Goal: Task Accomplishment & Management: Manage account settings

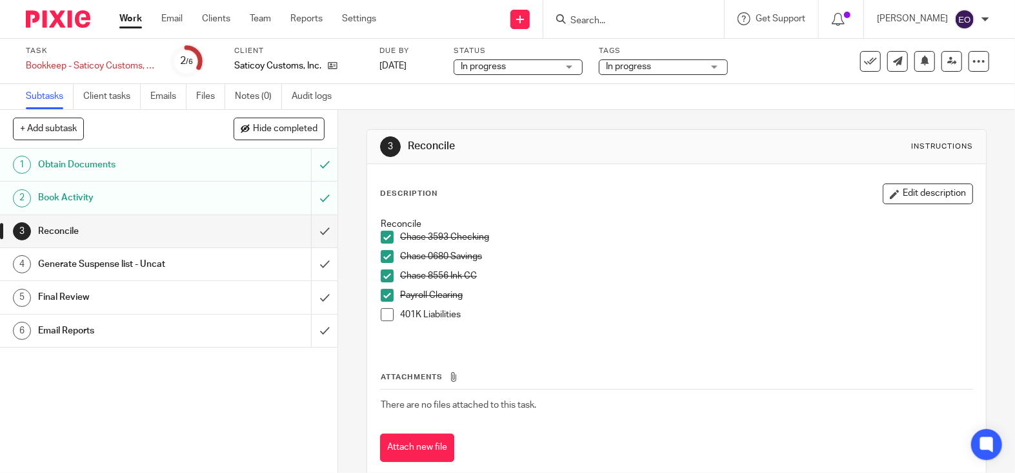
click at [387, 316] on span at bounding box center [387, 314] width 13 height 13
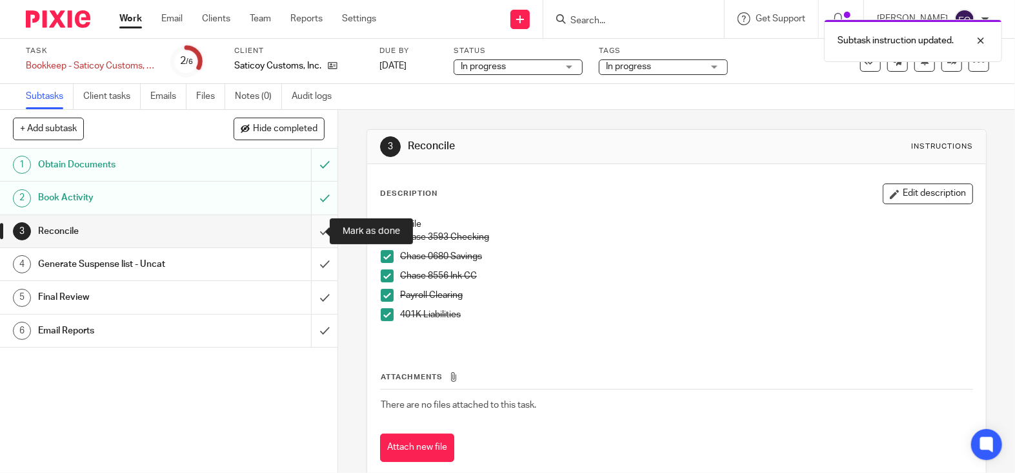
click at [313, 231] on input "submit" at bounding box center [169, 231] width 338 height 32
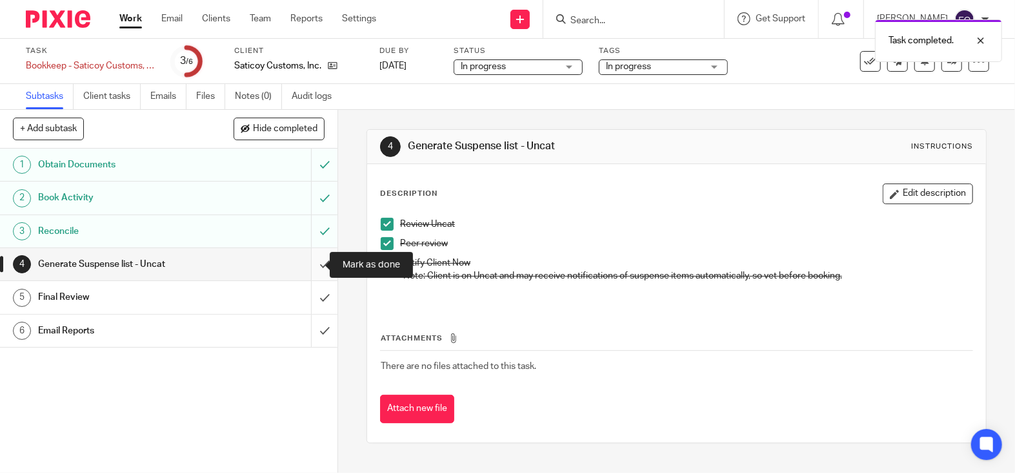
click at [312, 262] on input "submit" at bounding box center [169, 264] width 338 height 32
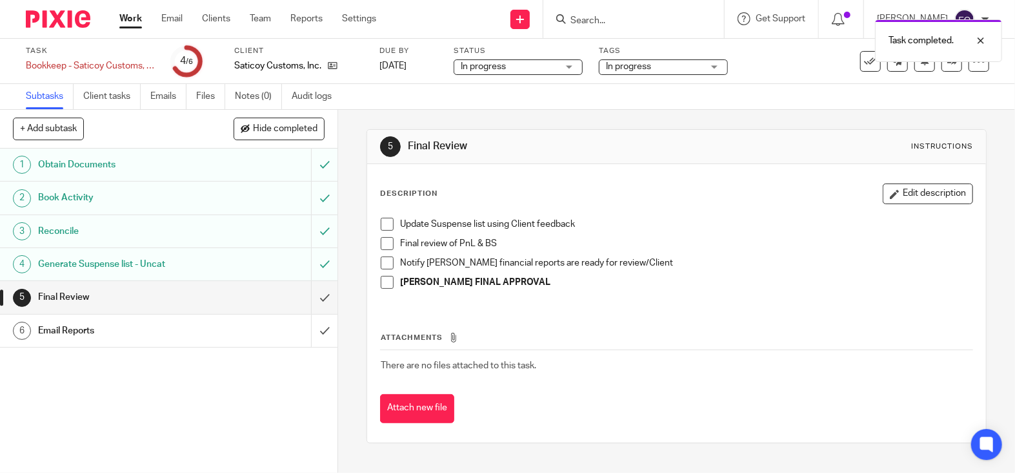
click at [505, 69] on span "In progress" at bounding box center [483, 66] width 45 height 9
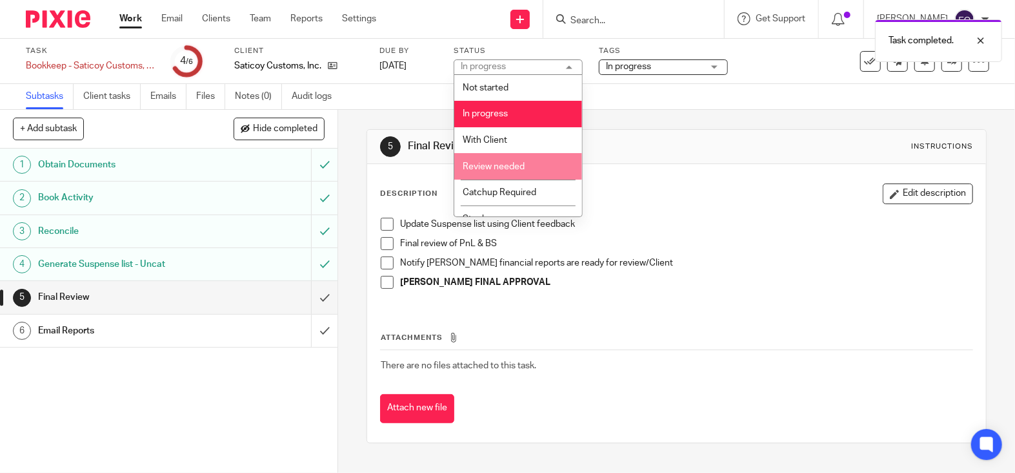
click at [520, 168] on span "Review needed" at bounding box center [494, 166] width 62 height 9
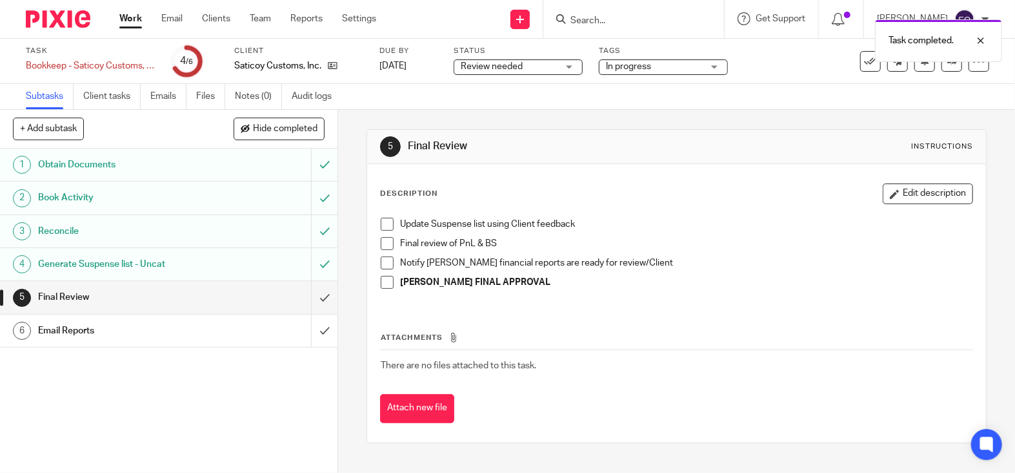
click at [637, 65] on span "In progress" at bounding box center [628, 66] width 45 height 9
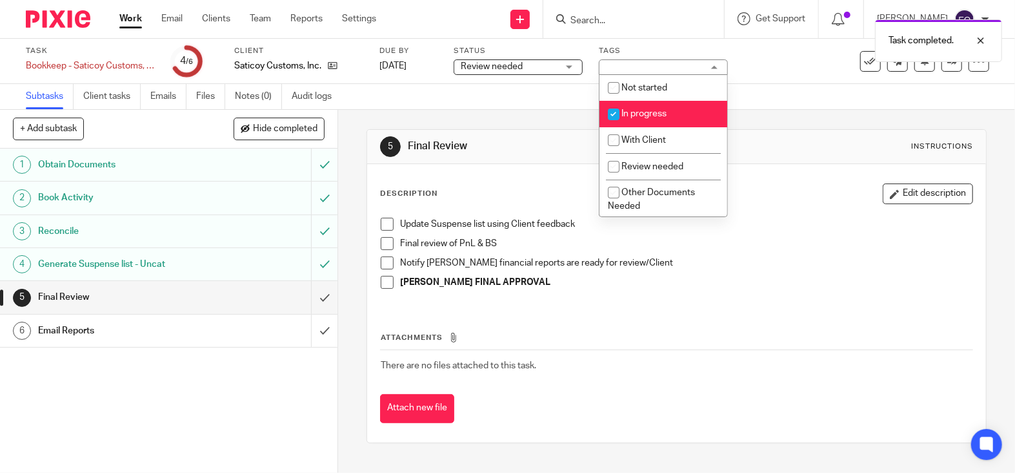
click at [611, 117] on input "checkbox" at bounding box center [614, 114] width 25 height 25
checkbox input "false"
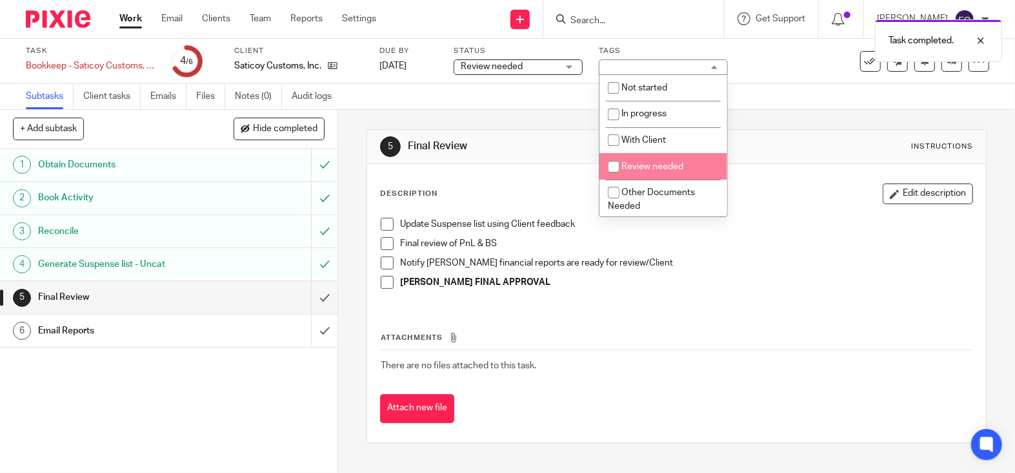
click at [612, 168] on input "checkbox" at bounding box center [614, 166] width 25 height 25
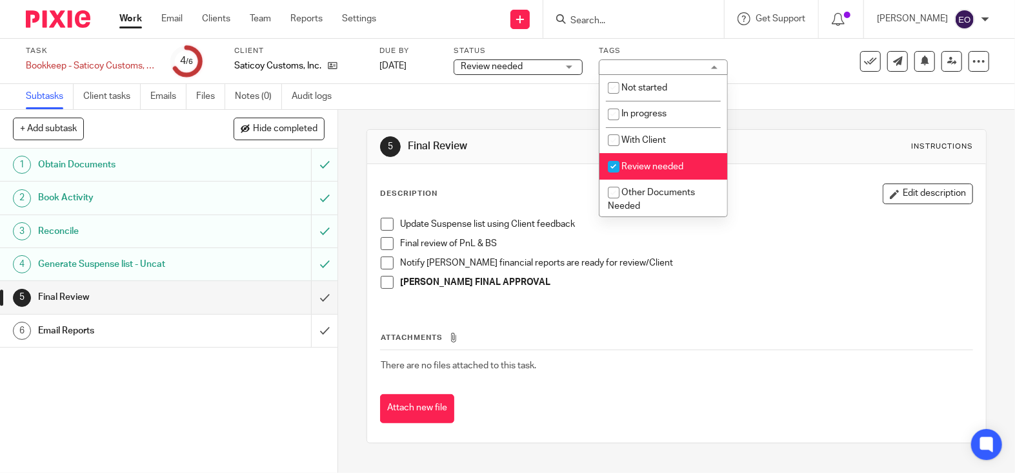
click at [655, 170] on span "Review needed" at bounding box center [653, 166] width 62 height 9
checkbox input "true"
click at [50, 15] on img at bounding box center [58, 18] width 65 height 17
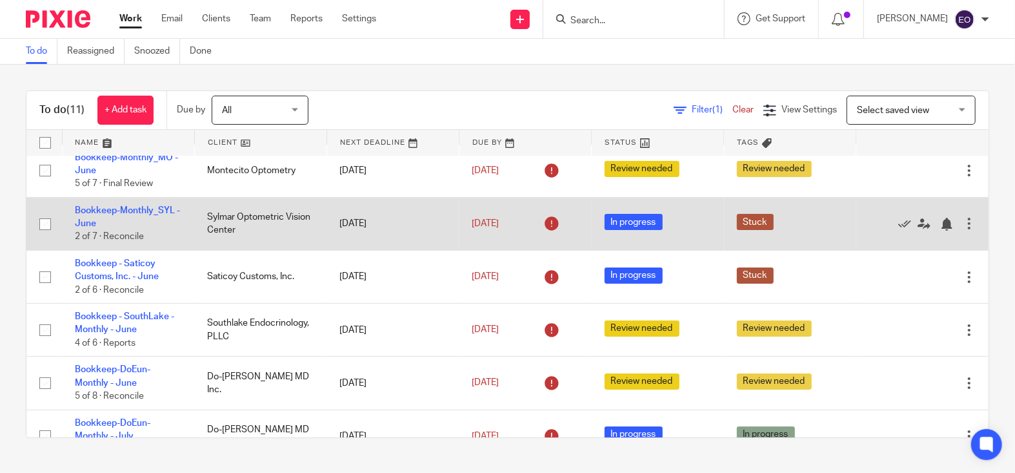
scroll to position [13, 0]
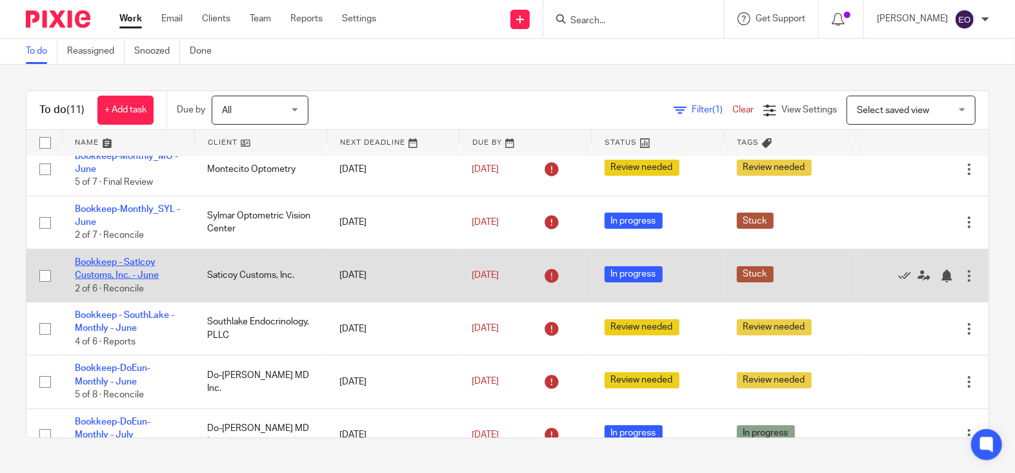
click at [128, 264] on link "Bookkeep - Saticoy Customs, Inc. - June" at bounding box center [117, 269] width 84 height 22
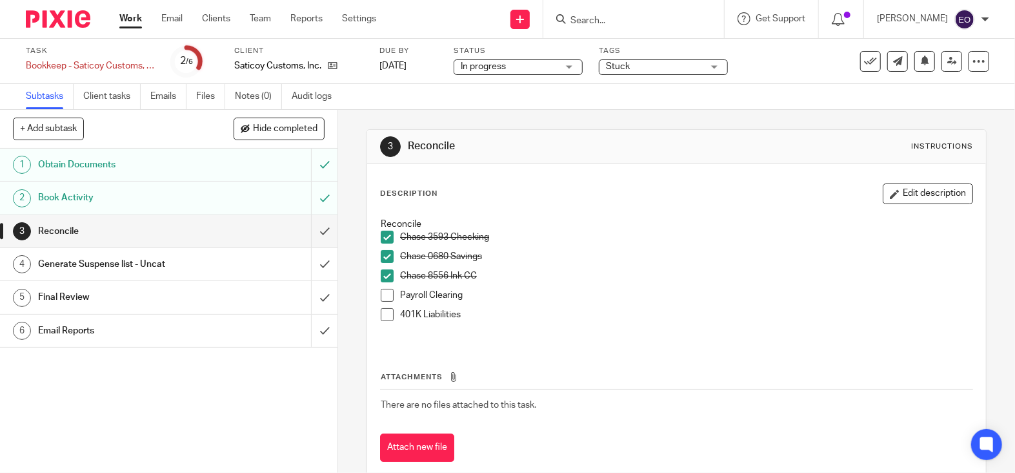
click at [493, 71] on span "In progress" at bounding box center [483, 66] width 45 height 9
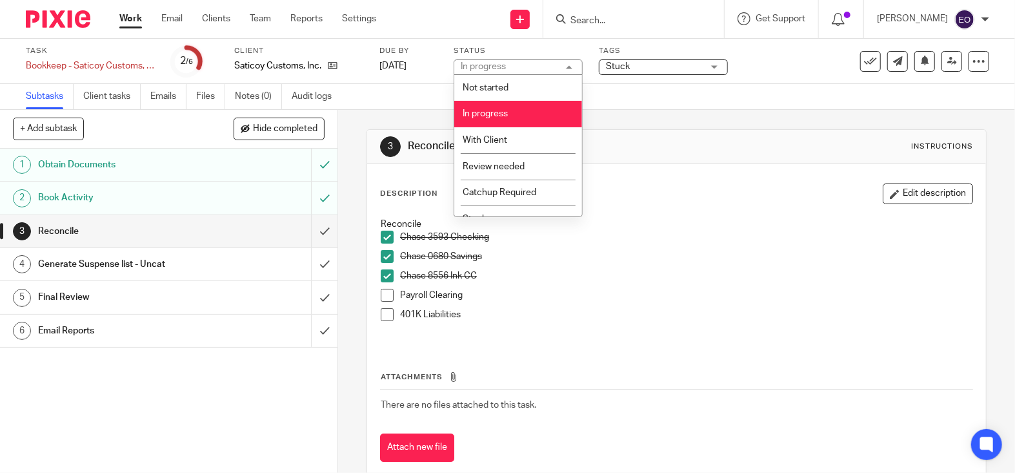
click at [493, 71] on div "In progress" at bounding box center [483, 66] width 45 height 9
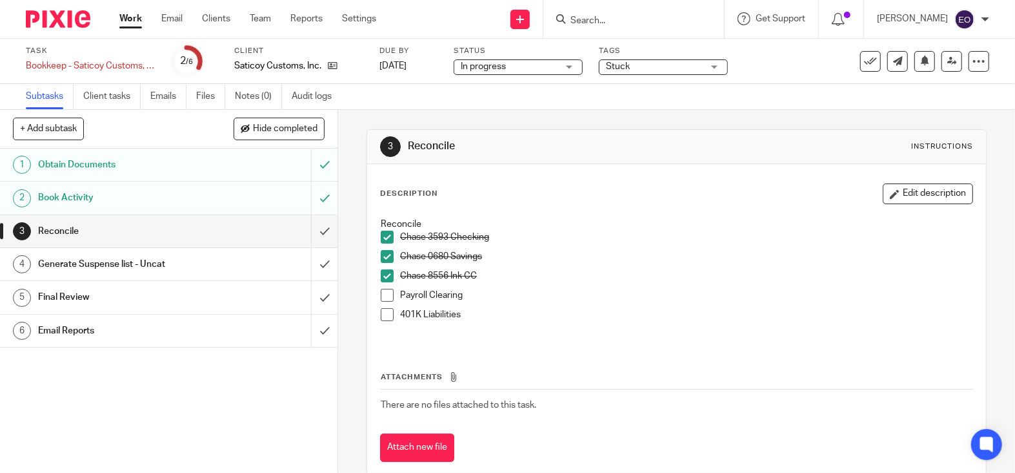
click at [626, 60] on span "Stuck" at bounding box center [654, 67] width 97 height 14
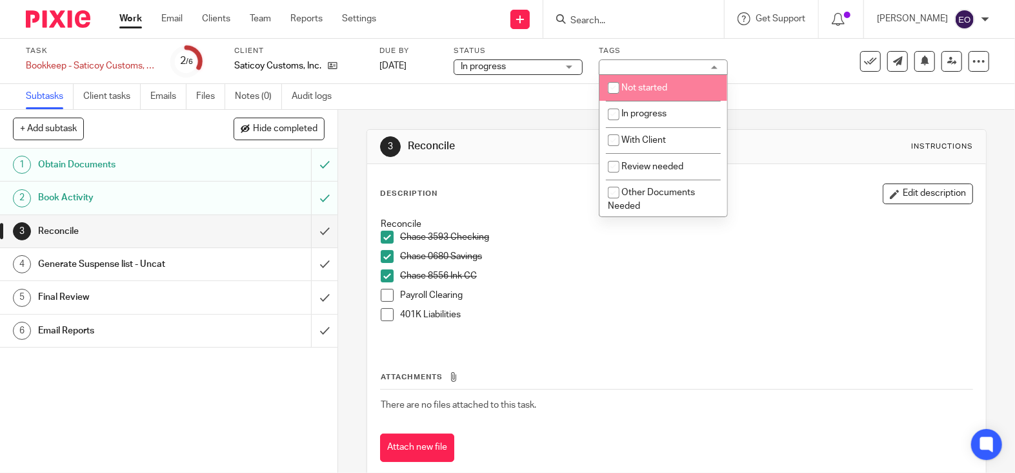
scroll to position [3, 0]
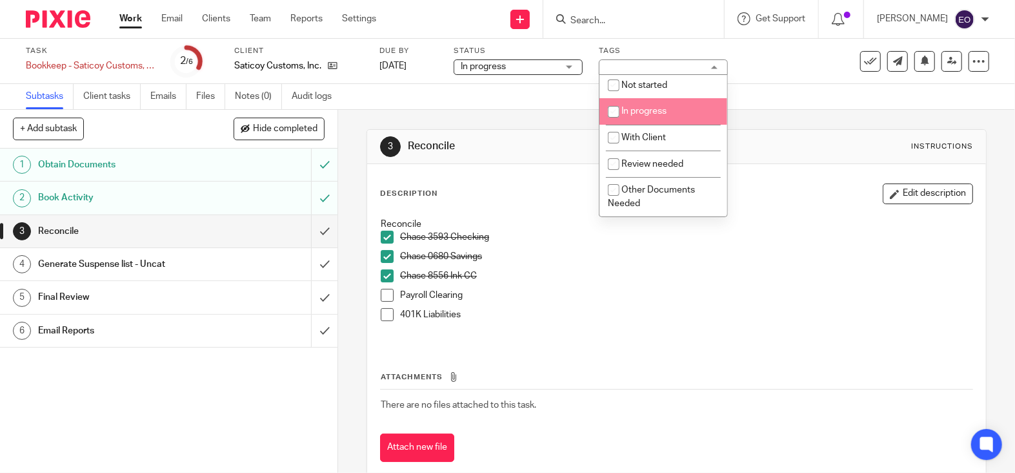
click at [616, 114] on input "checkbox" at bounding box center [614, 111] width 25 height 25
checkbox input "true"
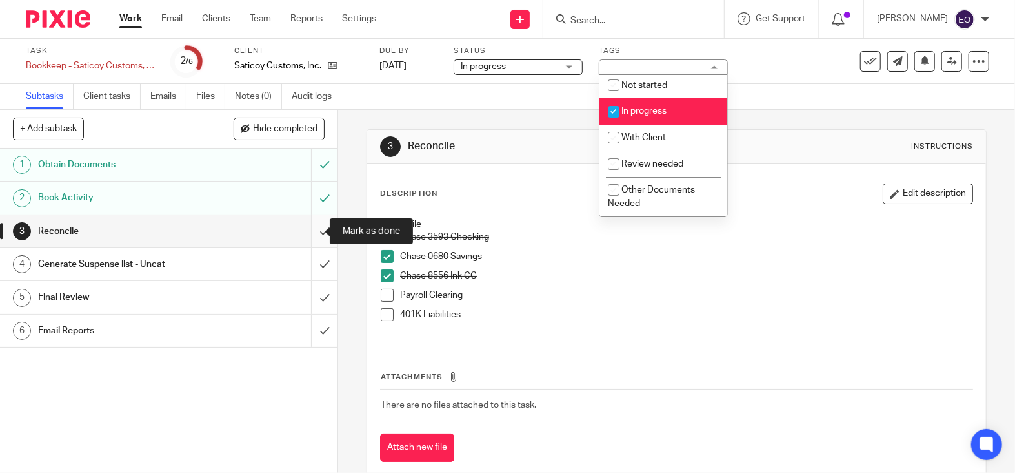
click at [305, 234] on input "submit" at bounding box center [169, 231] width 338 height 32
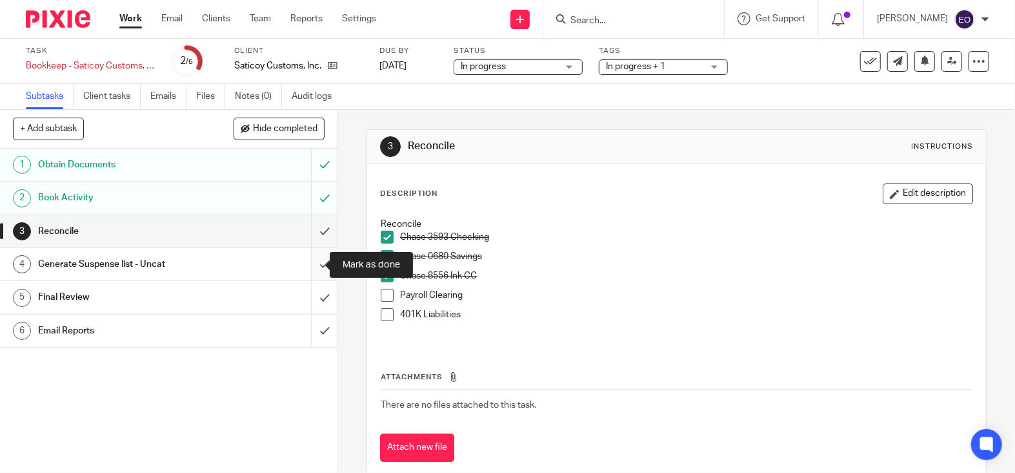
click at [311, 261] on input "submit" at bounding box center [169, 264] width 338 height 32
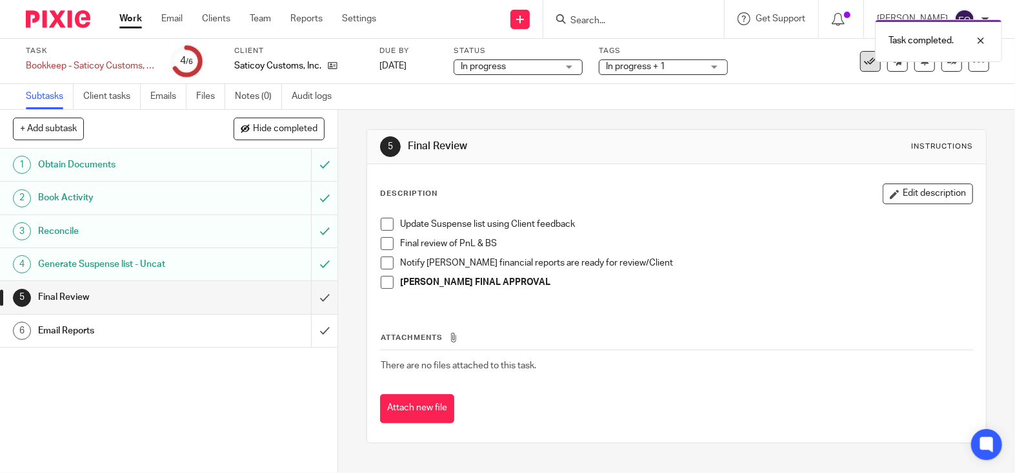
click at [864, 64] on icon at bounding box center [870, 61] width 13 height 13
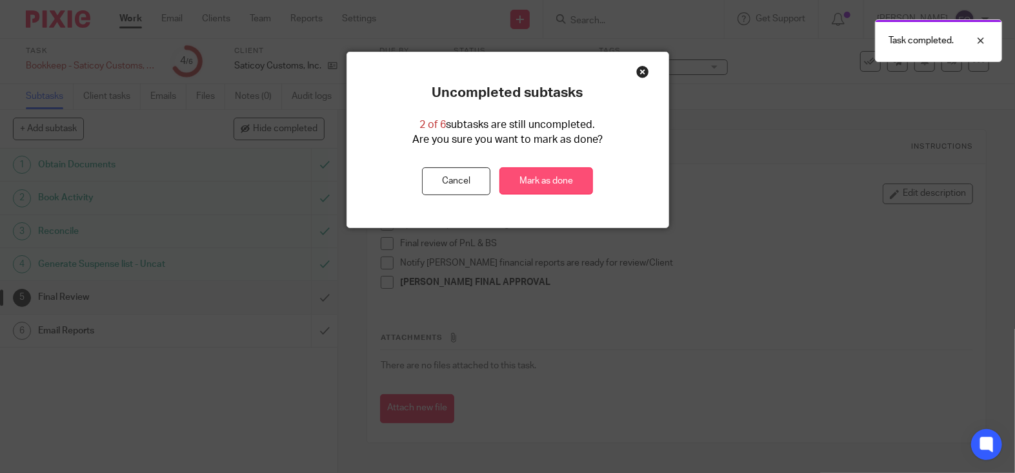
click at [531, 183] on link "Mark as done" at bounding box center [547, 181] width 94 height 28
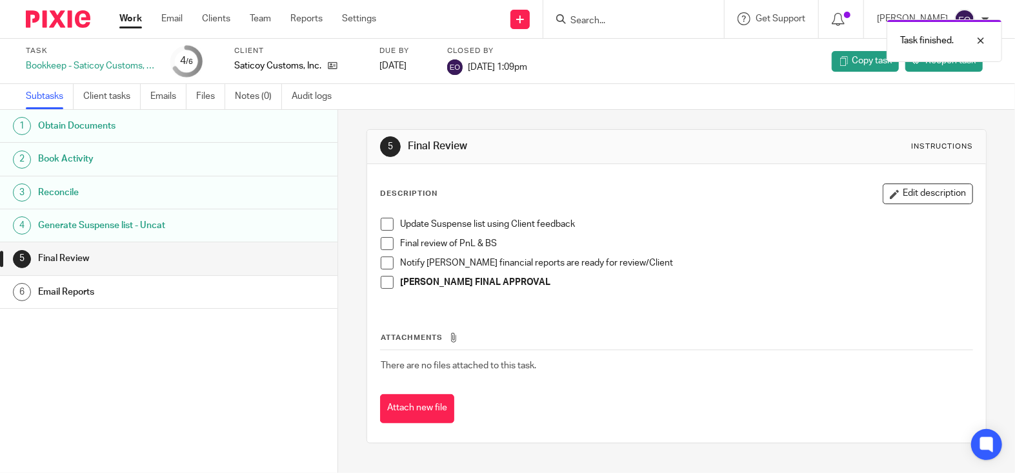
click at [53, 19] on img at bounding box center [58, 18] width 65 height 17
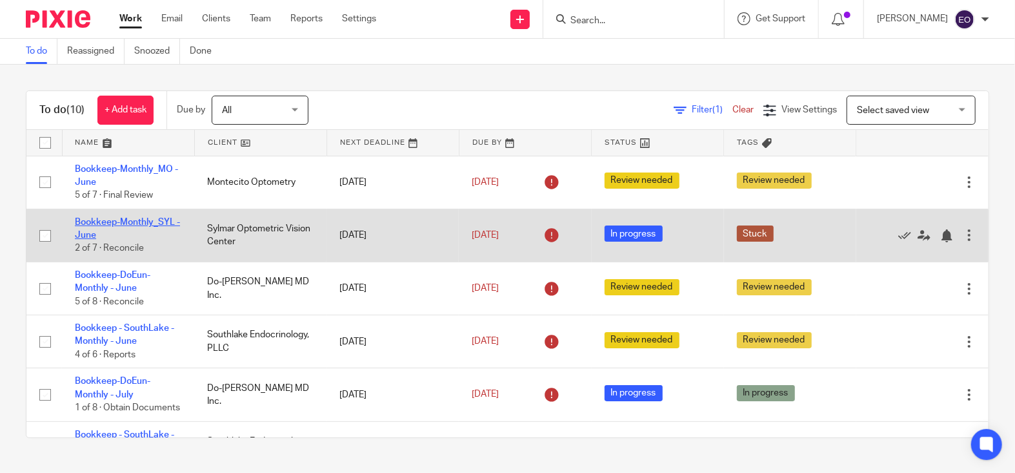
click at [159, 221] on link "Bookkeep-Monthly_SYL - June" at bounding box center [127, 229] width 105 height 22
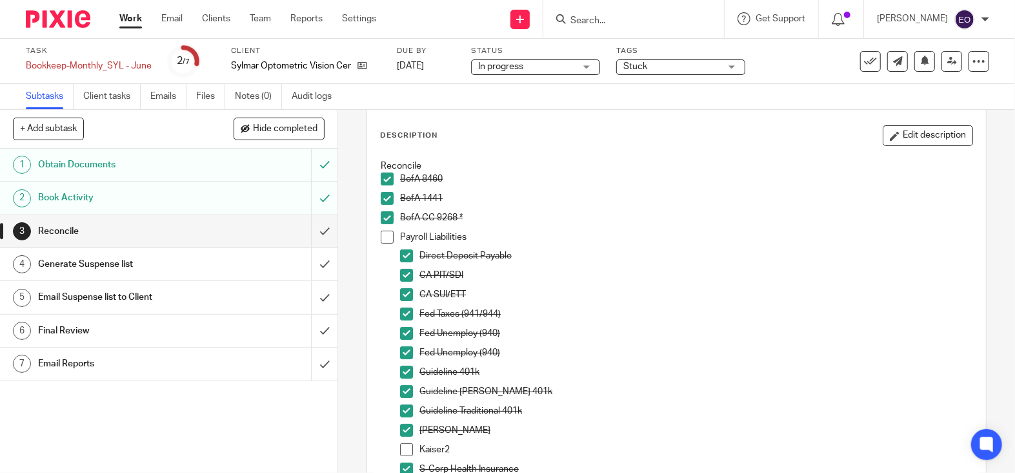
scroll to position [77, 0]
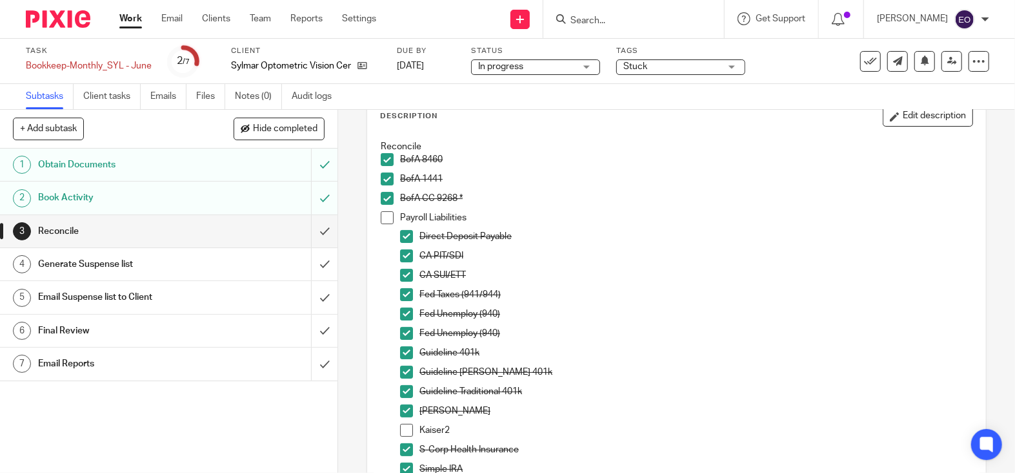
click at [64, 14] on img at bounding box center [58, 18] width 65 height 17
